Goal: Task Accomplishment & Management: Manage account settings

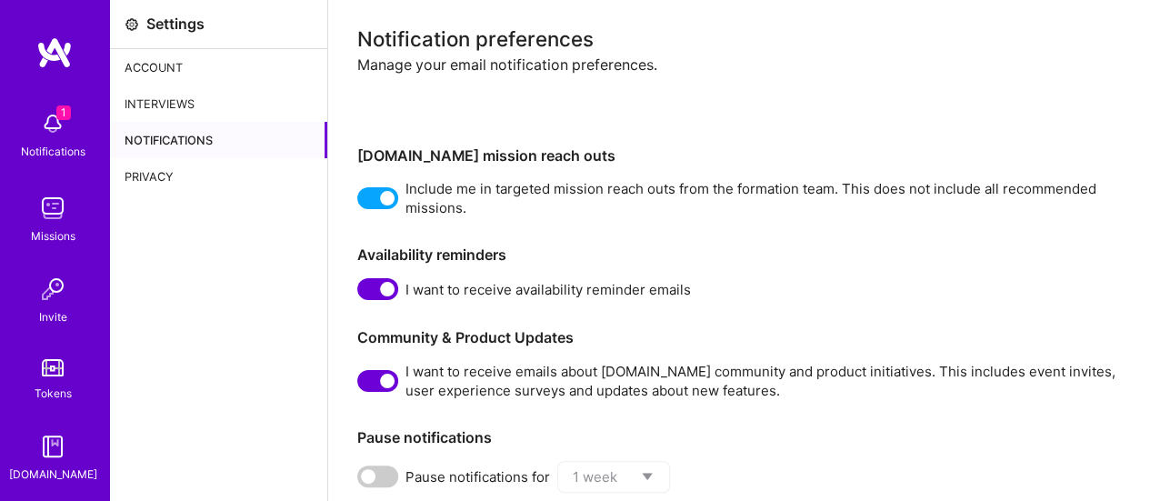
click at [170, 97] on div "Interviews" at bounding box center [218, 103] width 217 height 36
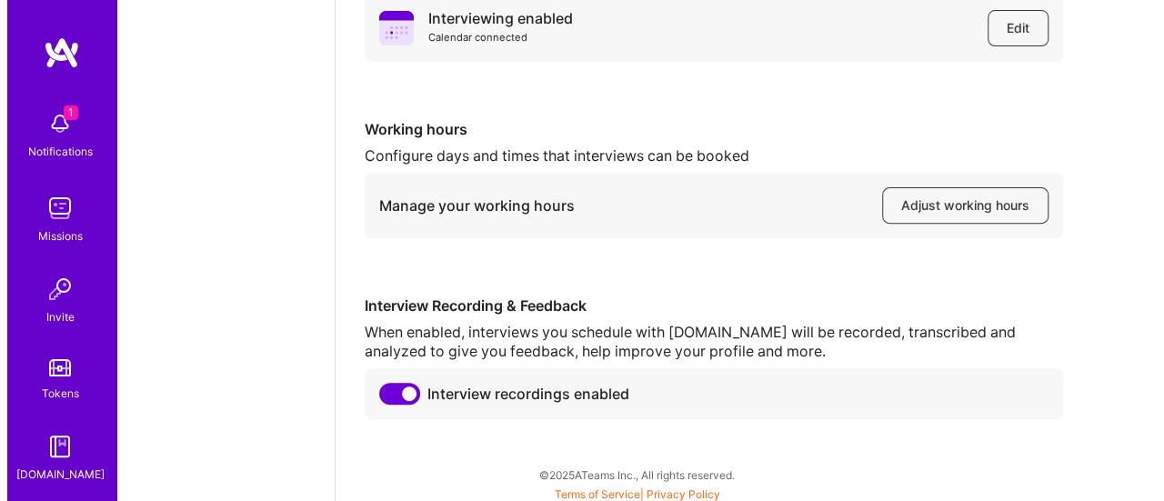
scroll to position [225, 0]
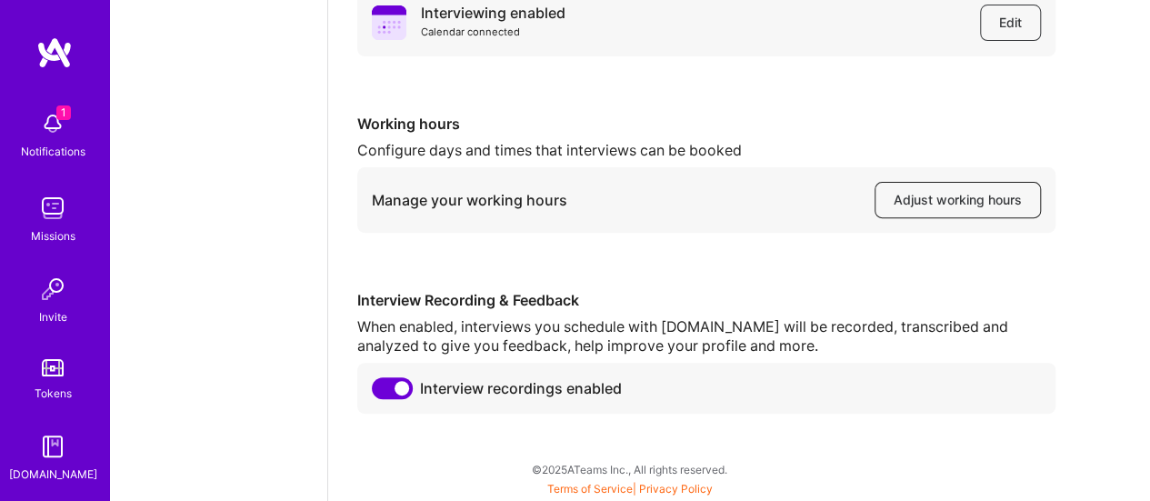
click at [986, 200] on span "Adjust working hours" at bounding box center [958, 200] width 128 height 18
click at [35, 123] on img at bounding box center [53, 123] width 36 height 36
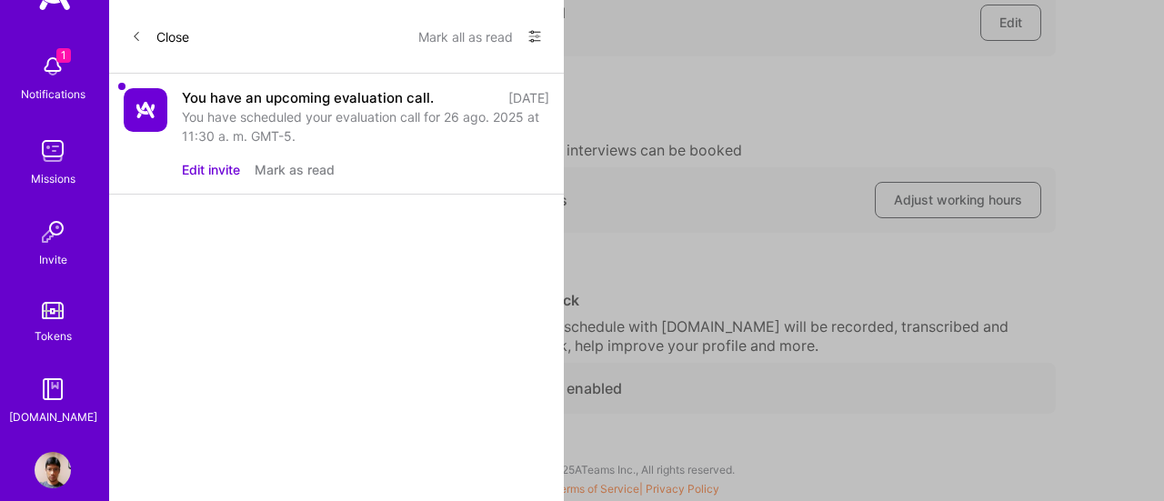
scroll to position [80, 0]
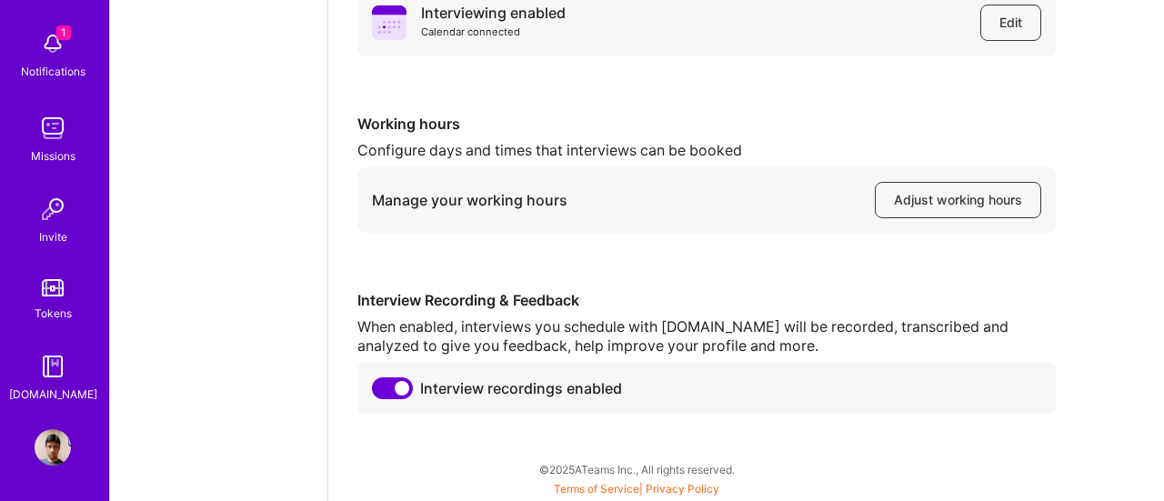
click at [45, 446] on img at bounding box center [53, 447] width 36 height 36
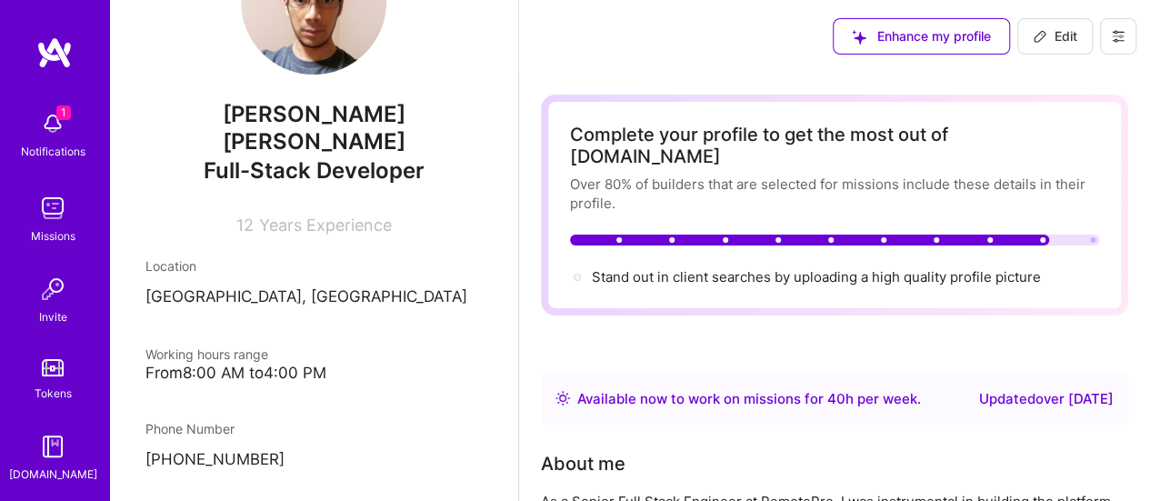
scroll to position [91, 0]
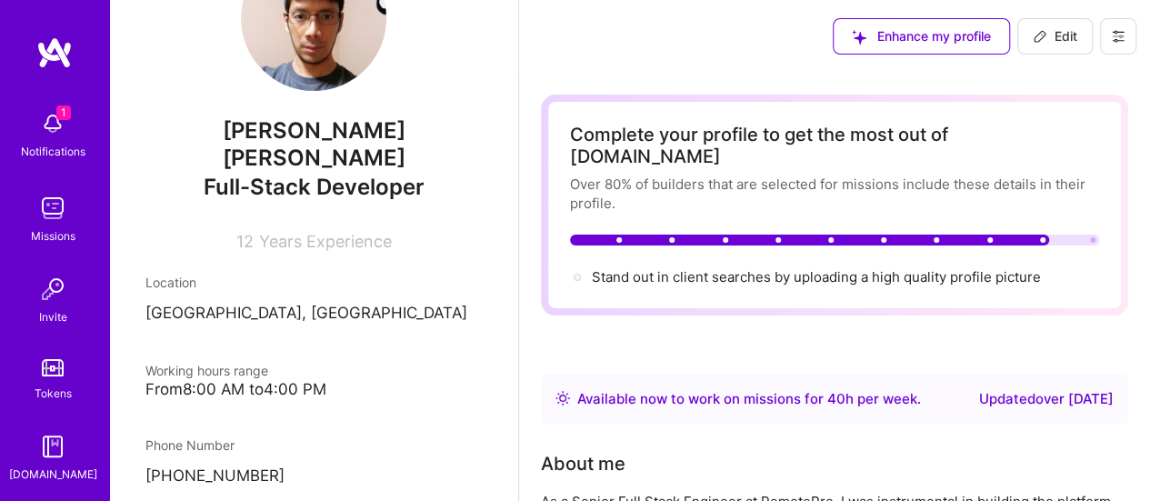
click at [1060, 34] on span "Edit" at bounding box center [1055, 36] width 45 height 18
select select "PE"
select select "Right Now"
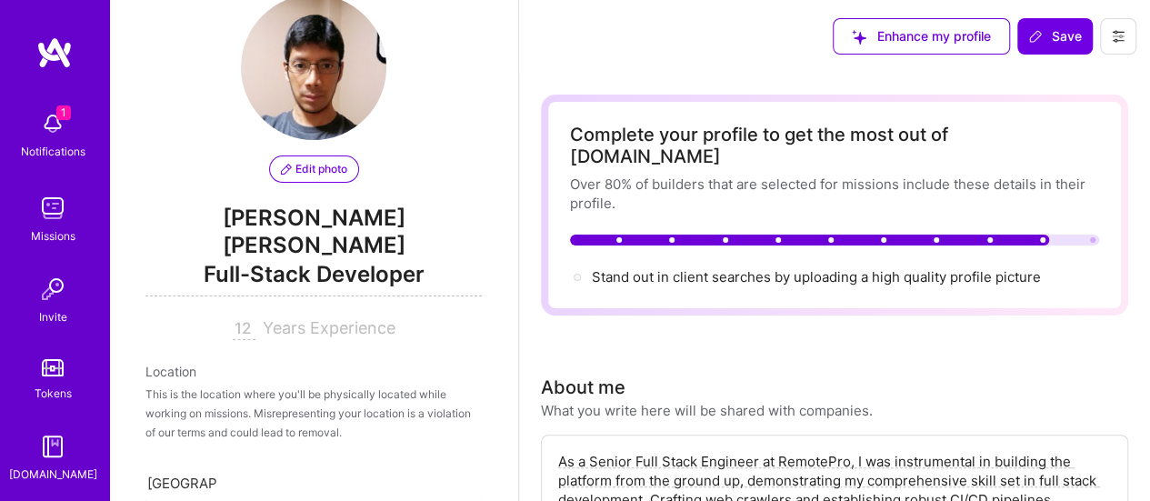
scroll to position [315, 0]
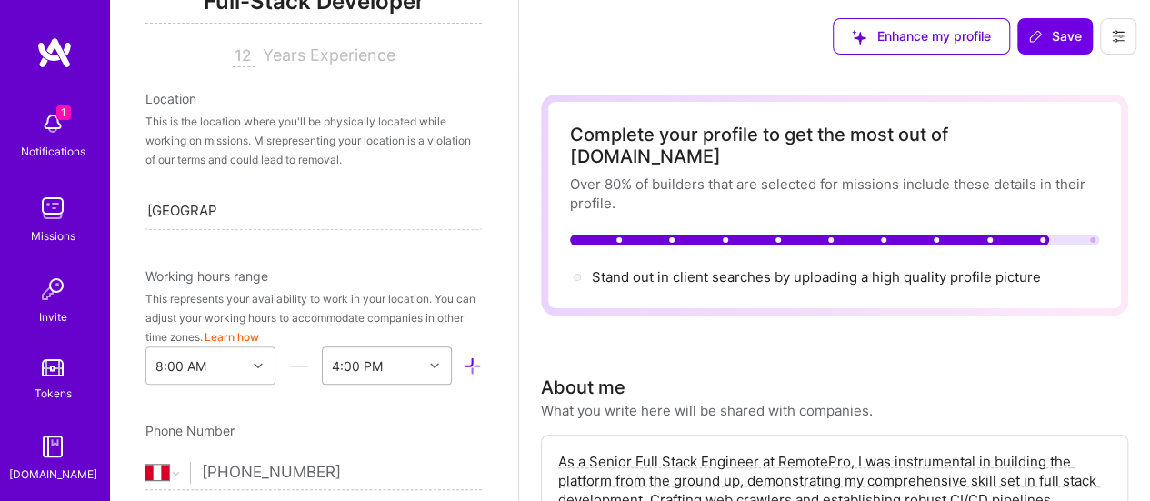
click at [420, 346] on div "4:00 PM" at bounding box center [387, 365] width 130 height 38
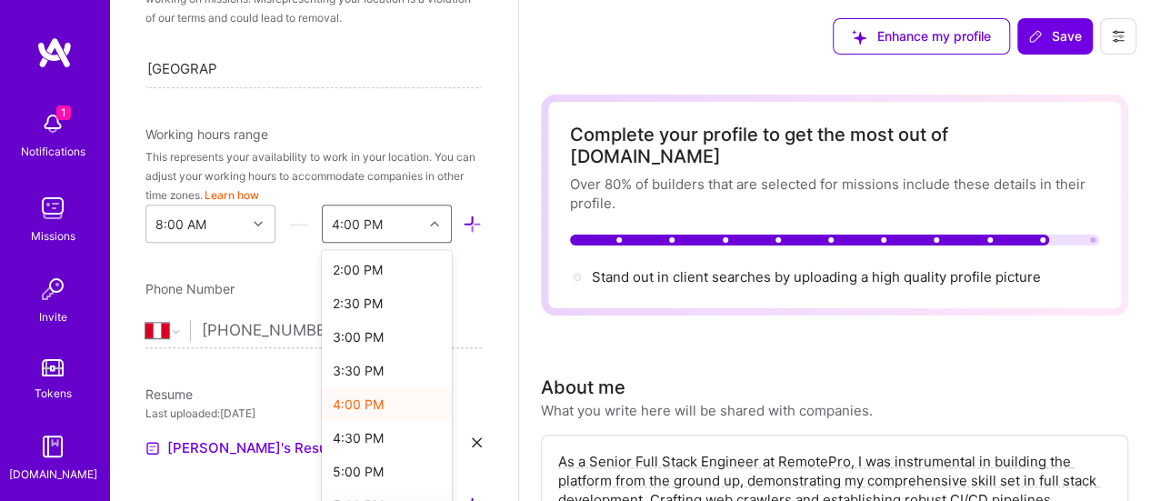
scroll to position [496, 0]
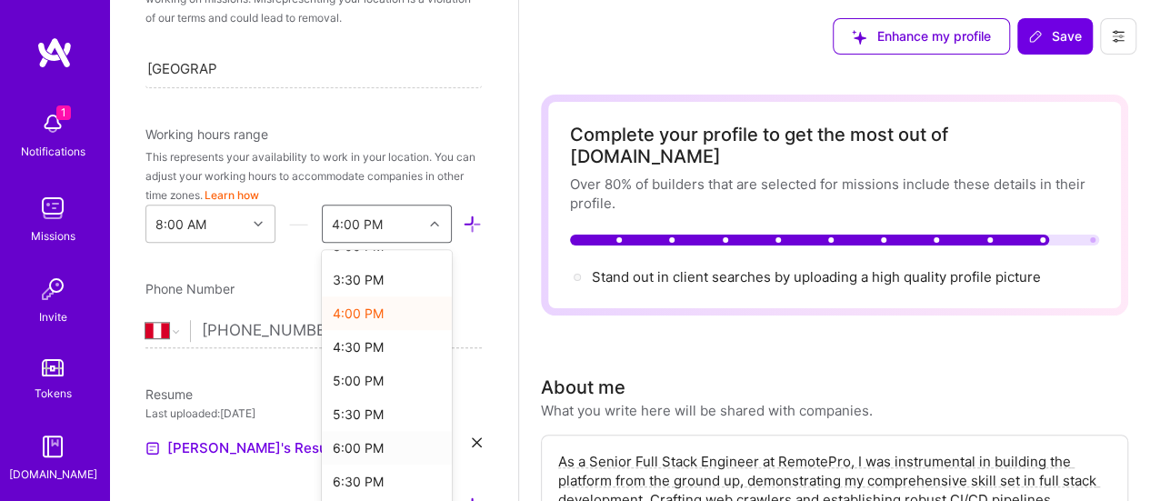
click at [345, 431] on div "6:00 PM" at bounding box center [387, 448] width 130 height 34
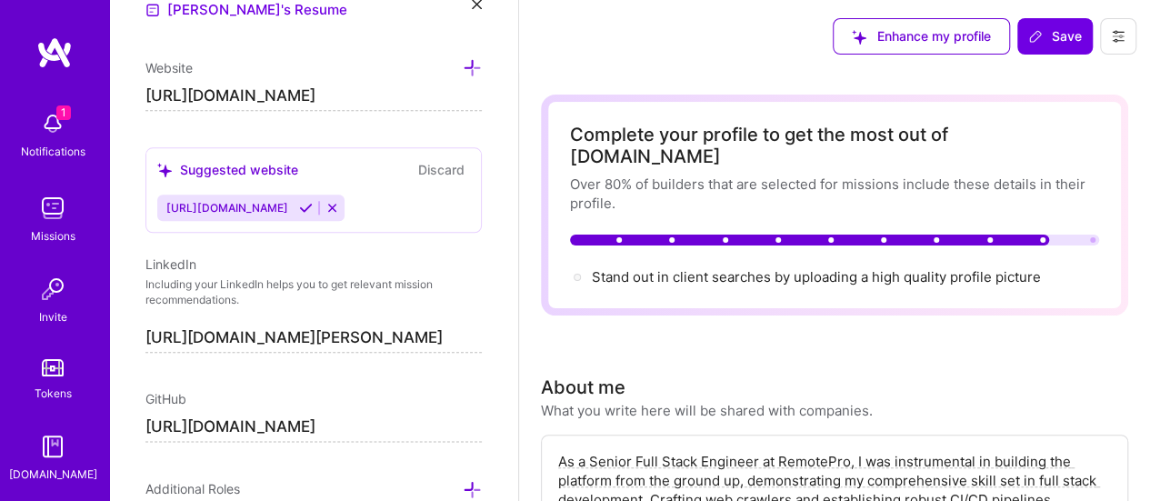
scroll to position [911, 0]
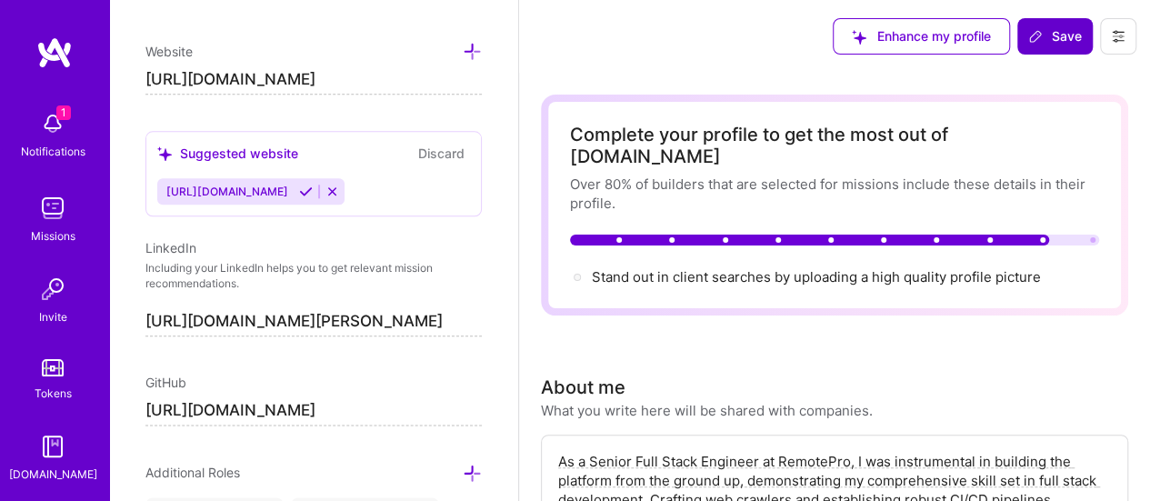
click at [1049, 37] on span "Save" at bounding box center [1055, 36] width 54 height 18
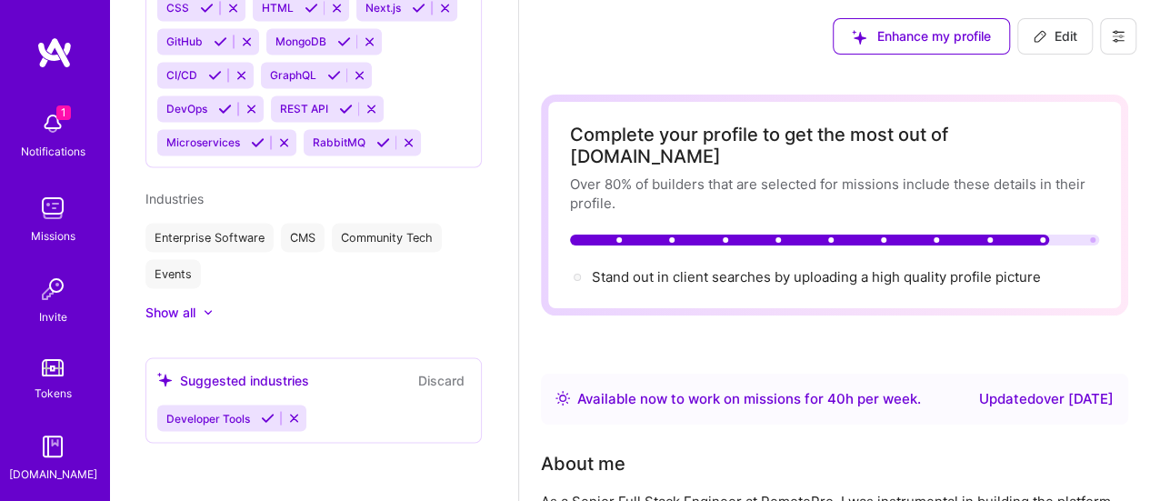
scroll to position [273, 0]
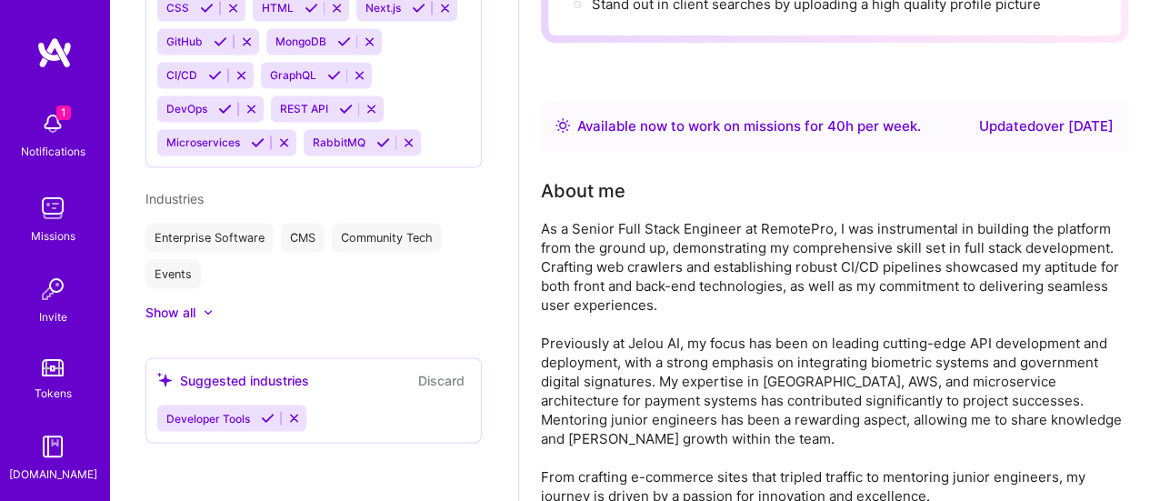
click at [49, 225] on img at bounding box center [53, 208] width 36 height 36
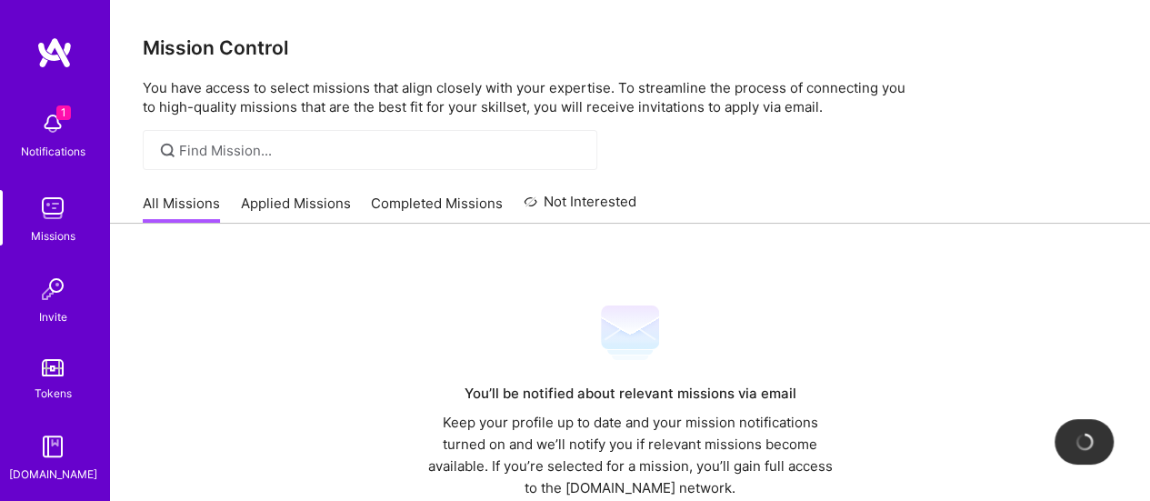
scroll to position [123, 0]
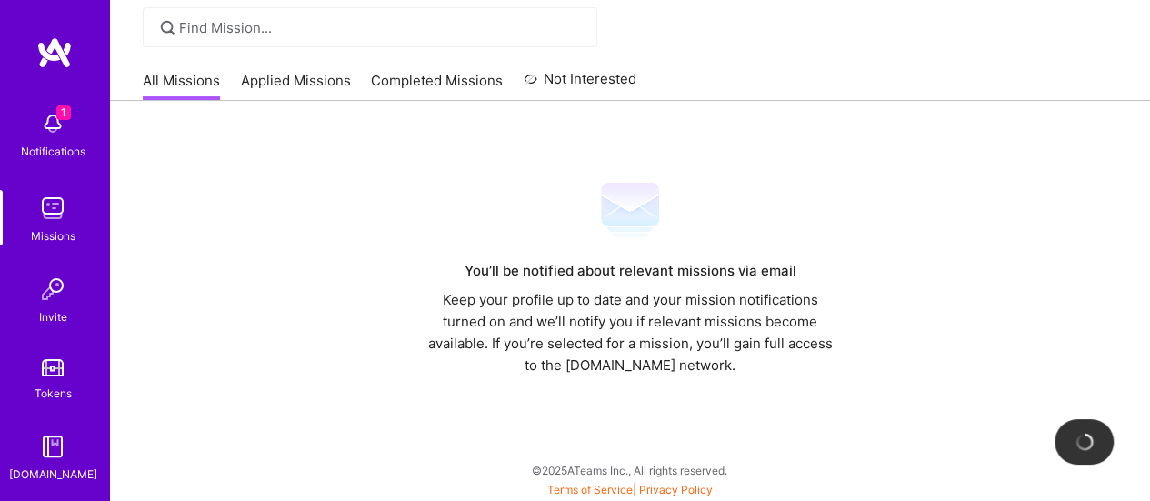
click at [311, 75] on link "Applied Missions" at bounding box center [296, 86] width 110 height 30
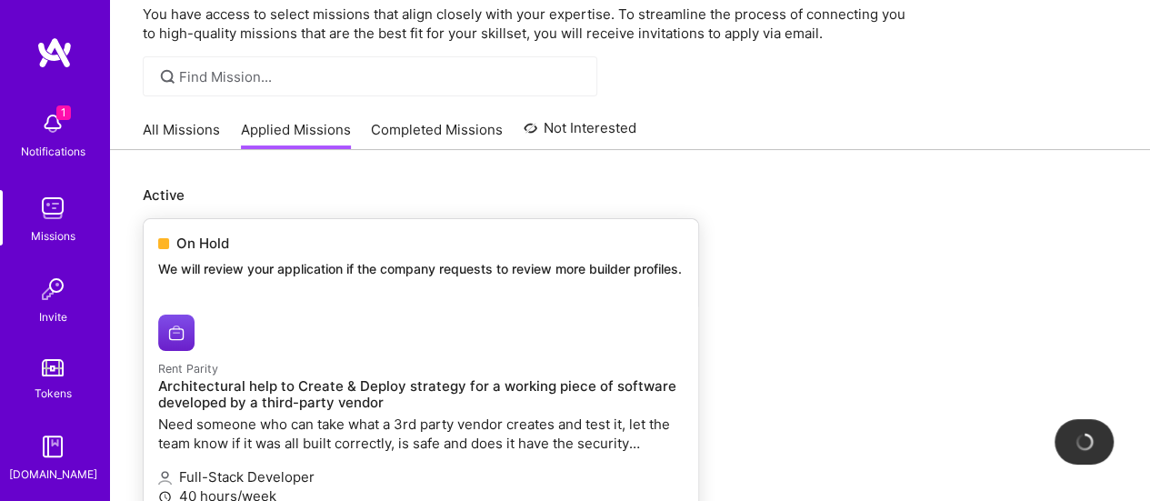
scroll to position [91, 0]
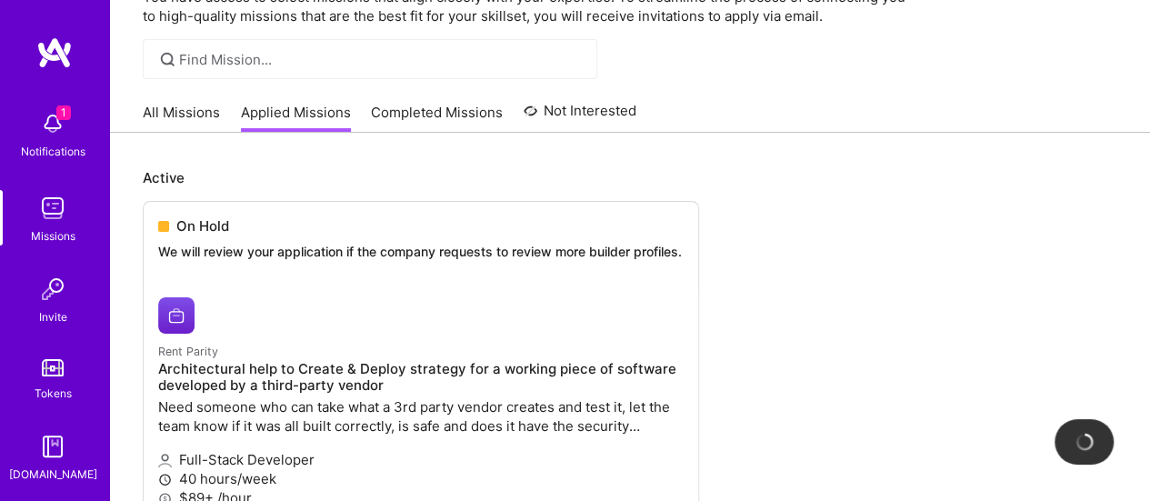
click at [409, 110] on link "Completed Missions" at bounding box center [437, 118] width 132 height 30
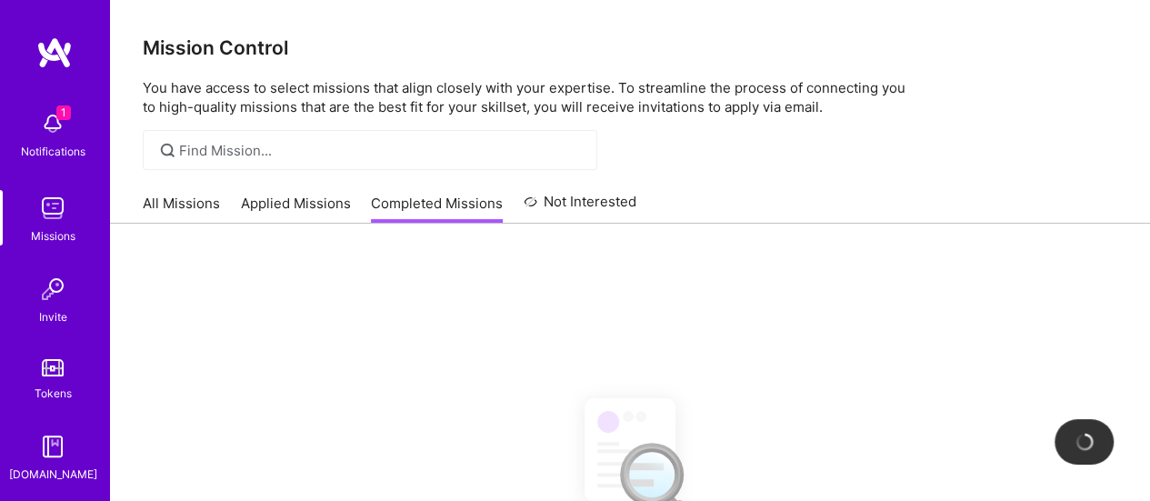
click at [292, 206] on link "Applied Missions" at bounding box center [296, 209] width 110 height 30
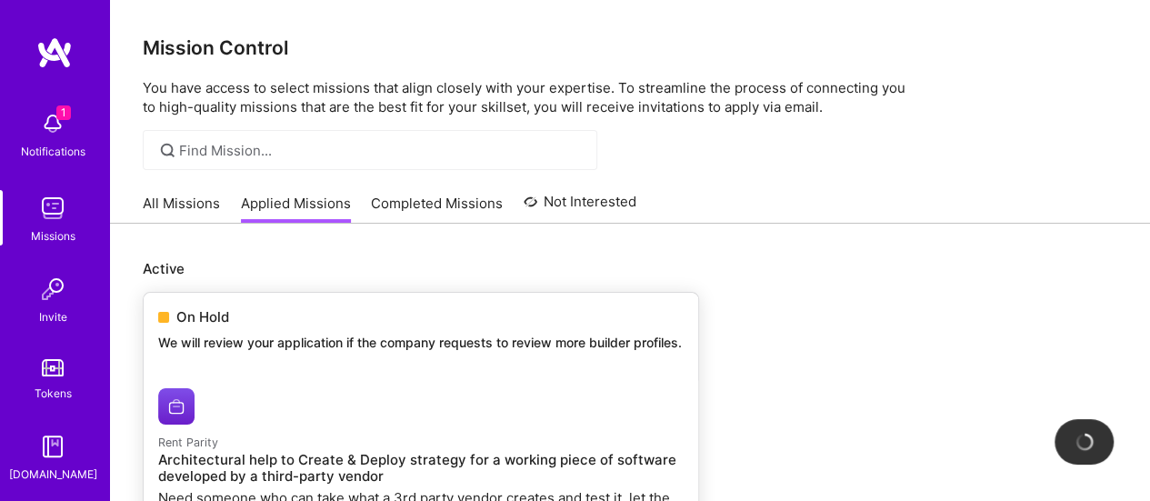
scroll to position [303, 0]
